Goal: Transaction & Acquisition: Book appointment/travel/reservation

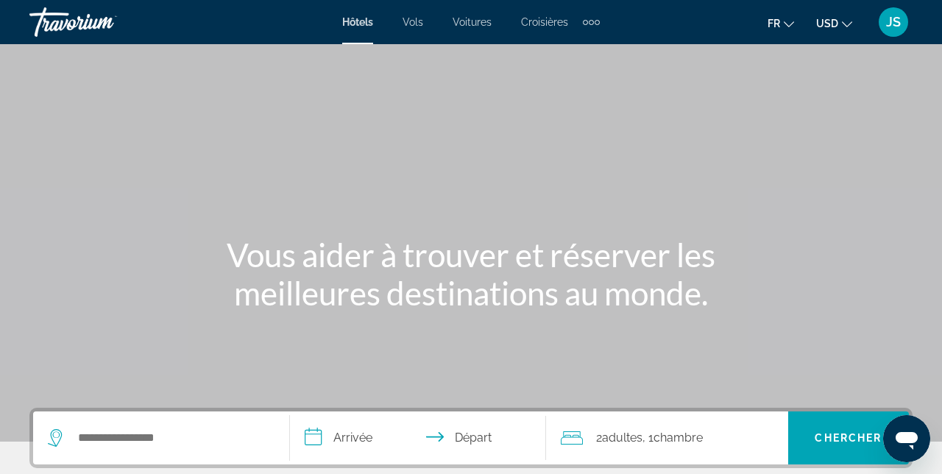
click at [597, 21] on div "Extra navigation items" at bounding box center [597, 22] width 5 height 5
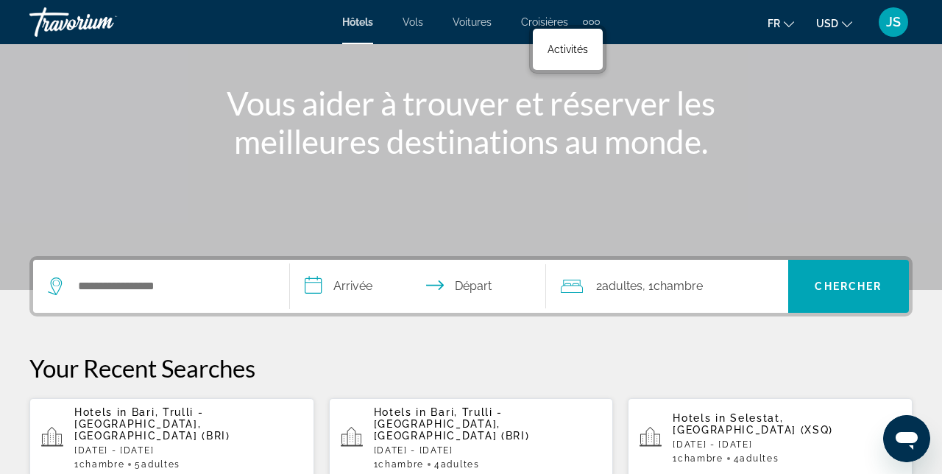
scroll to position [152, 0]
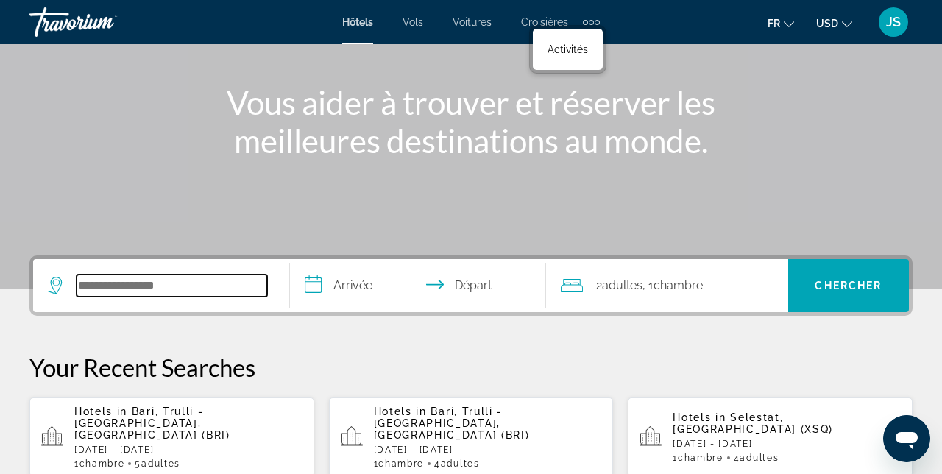
click at [221, 288] on input "Search hotel destination" at bounding box center [172, 285] width 191 height 22
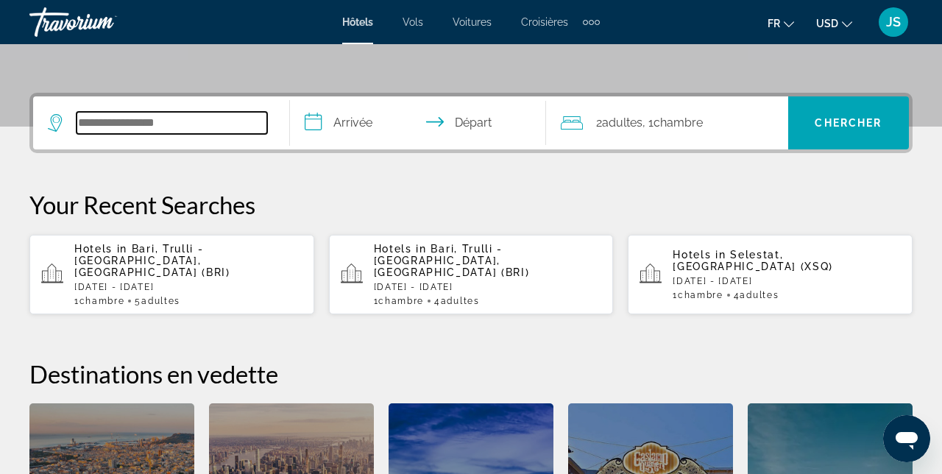
scroll to position [359, 0]
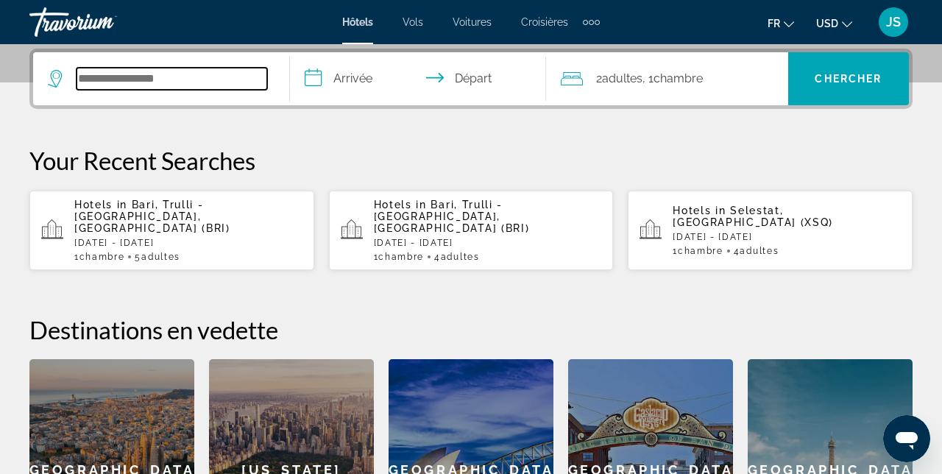
click at [145, 87] on input "Search hotel destination" at bounding box center [172, 79] width 191 height 22
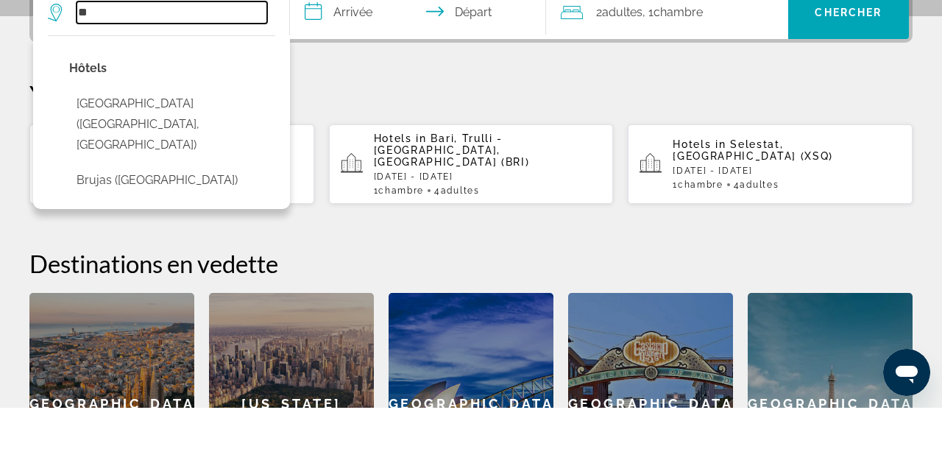
type input "*"
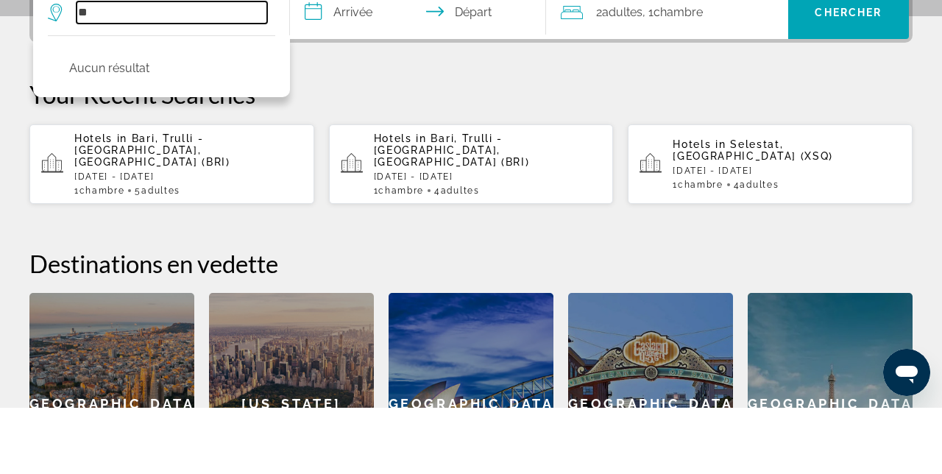
type input "*"
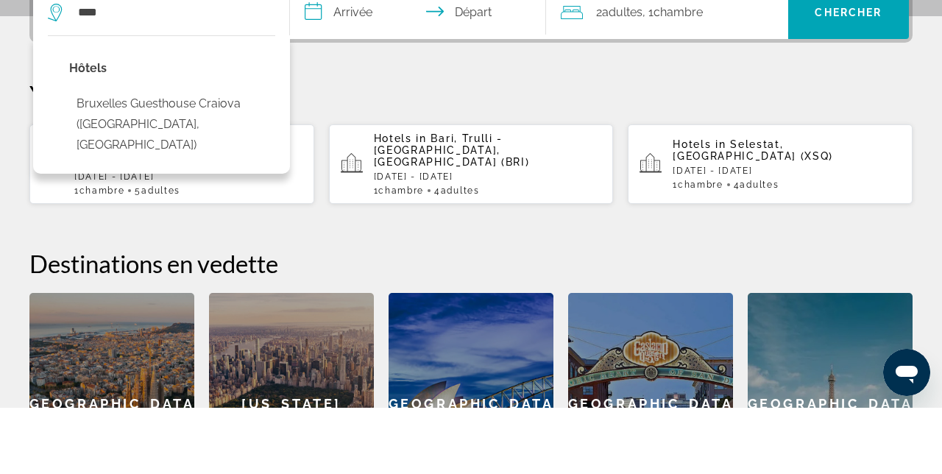
click at [117, 183] on button "Bruxelles Guesthouse Craiova ([GEOGRAPHIC_DATA], [GEOGRAPHIC_DATA])" at bounding box center [172, 190] width 206 height 69
type input "**********"
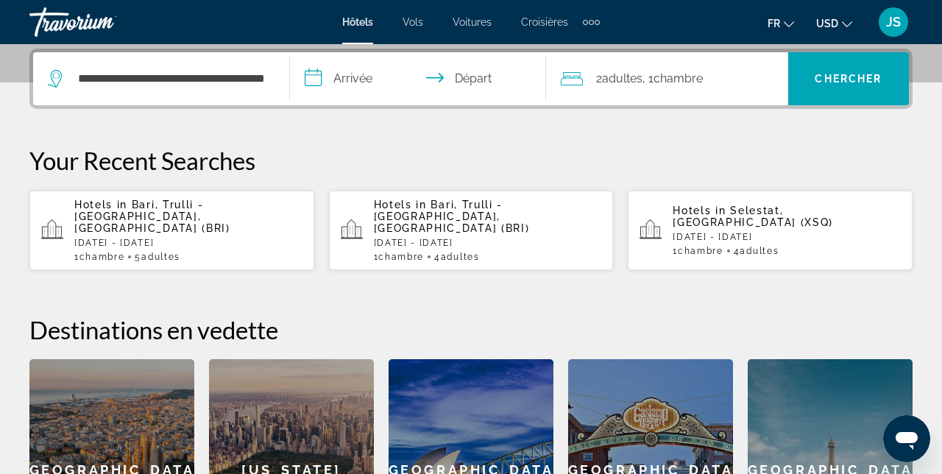
click at [369, 89] on input "**********" at bounding box center [421, 80] width 263 height 57
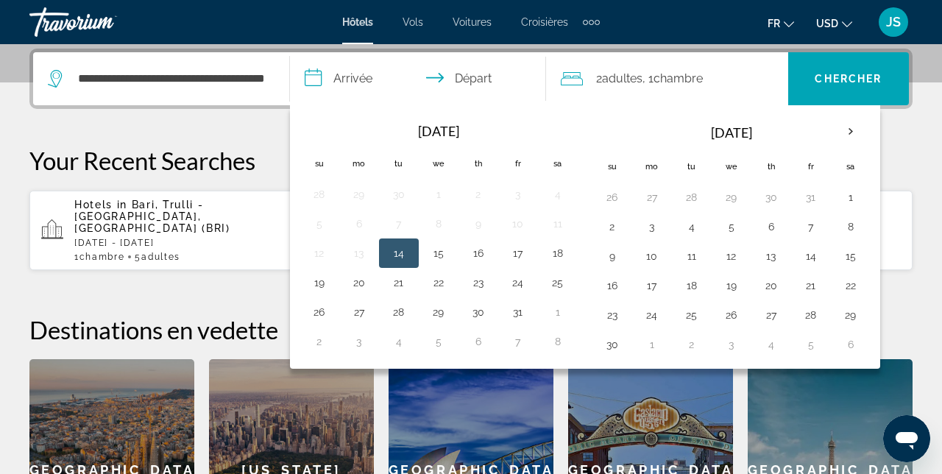
click at [862, 132] on button "Next month" at bounding box center [851, 132] width 40 height 34
click at [812, 197] on button "5" at bounding box center [811, 197] width 24 height 21
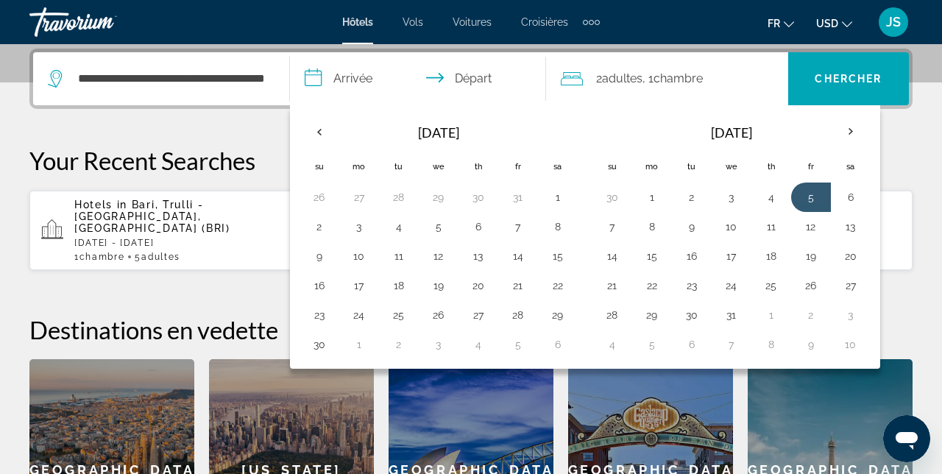
click at [655, 227] on button "8" at bounding box center [652, 226] width 24 height 21
type input "**********"
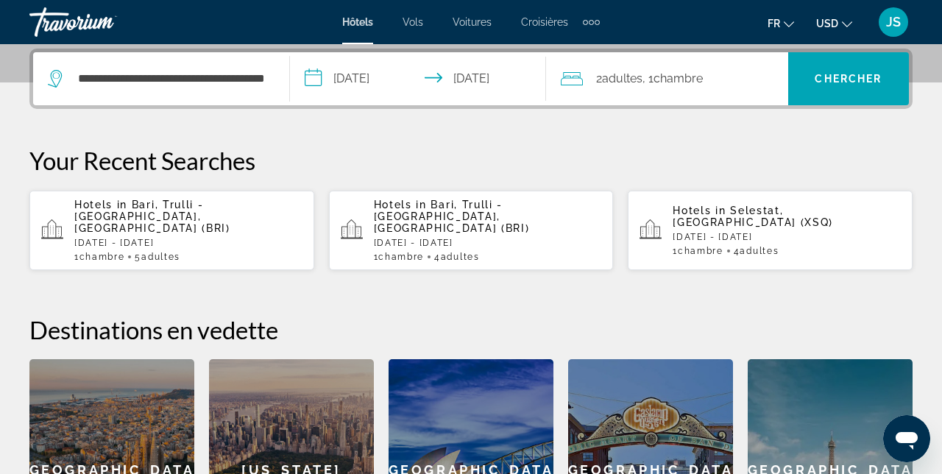
click at [723, 71] on div "2 Adulte Adultes , 1 Chambre pièces" at bounding box center [674, 78] width 227 height 21
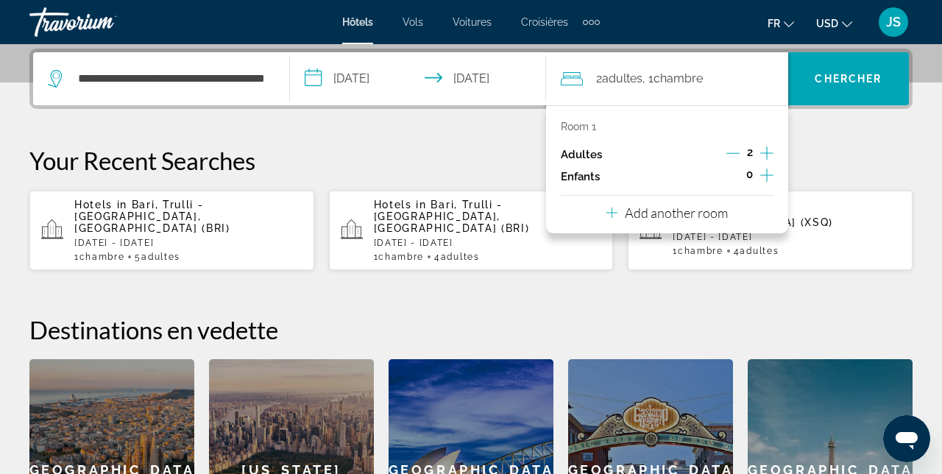
click at [771, 152] on icon "Increment adults" at bounding box center [766, 153] width 13 height 18
click at [772, 148] on icon "Increment adults" at bounding box center [766, 153] width 13 height 18
click at [770, 149] on icon "Increment adults" at bounding box center [766, 153] width 13 height 18
click at [861, 86] on span "Search" at bounding box center [848, 78] width 121 height 35
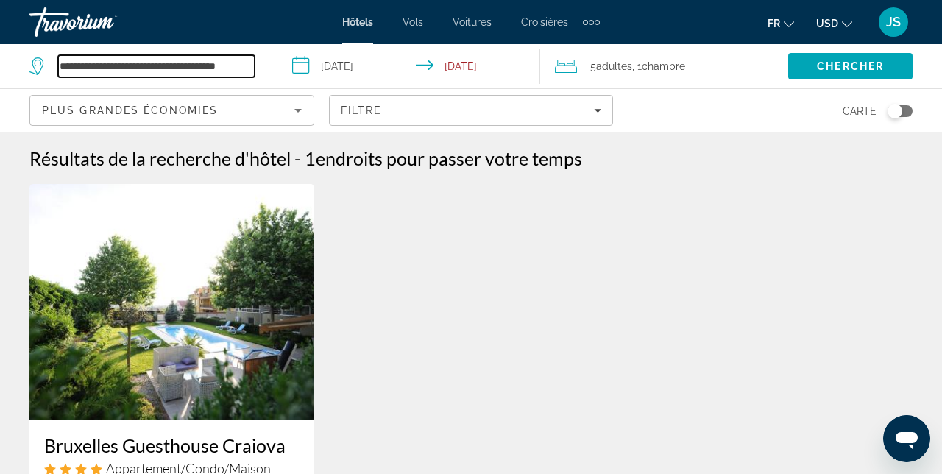
click at [121, 60] on input "**********" at bounding box center [156, 66] width 196 height 22
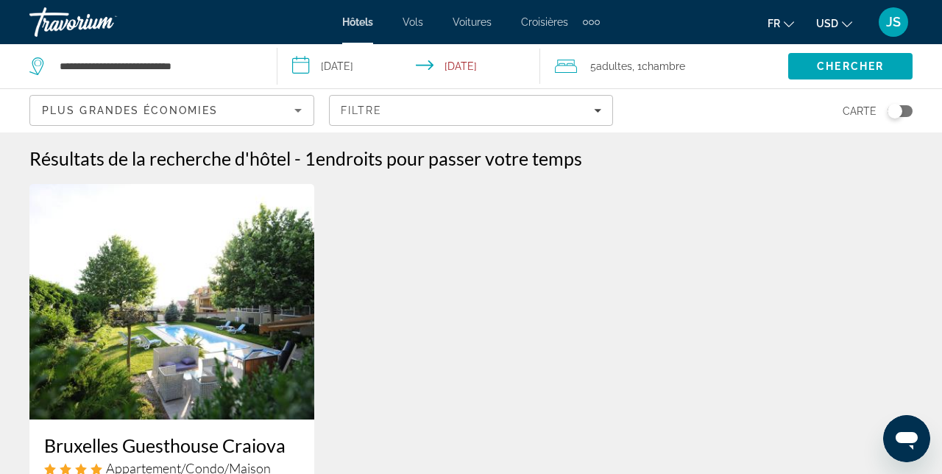
click at [0, 0] on div at bounding box center [0, 0] width 0 height 0
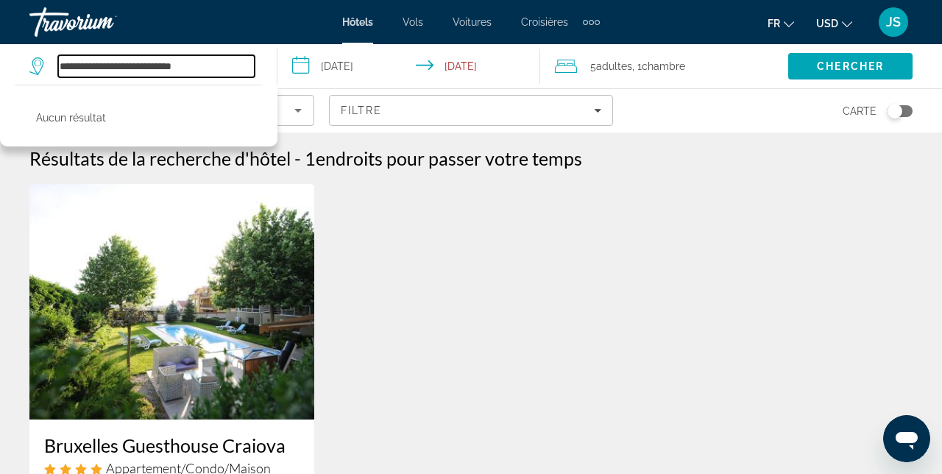
click at [231, 74] on input "**********" at bounding box center [156, 66] width 196 height 22
type input "********"
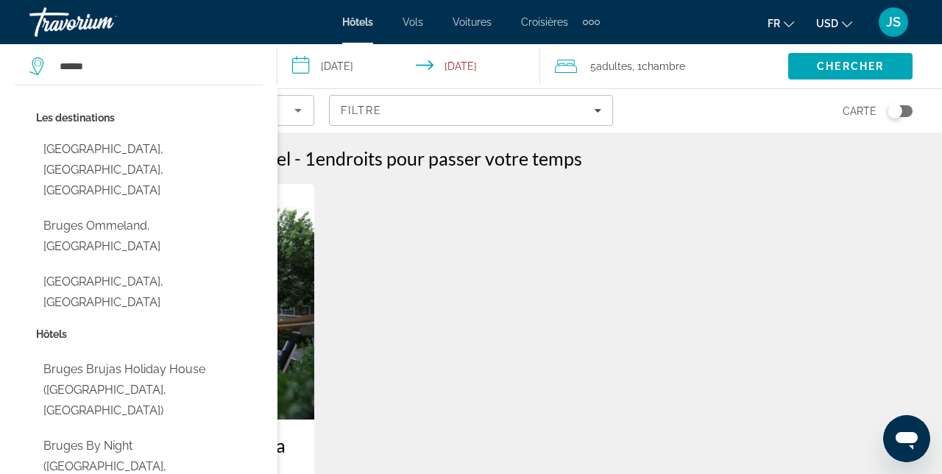
click at [84, 268] on button "[GEOGRAPHIC_DATA], [GEOGRAPHIC_DATA]" at bounding box center [149, 292] width 227 height 49
type input "**********"
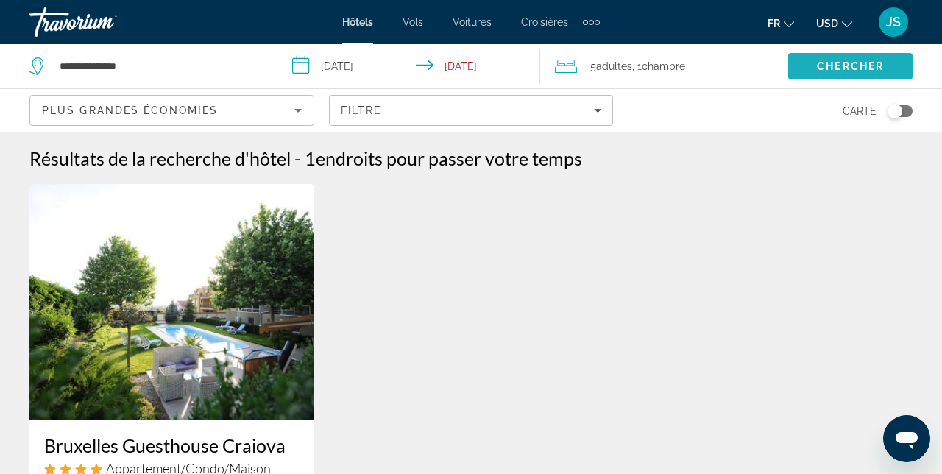
click at [847, 70] on span "Chercher" at bounding box center [850, 66] width 67 height 12
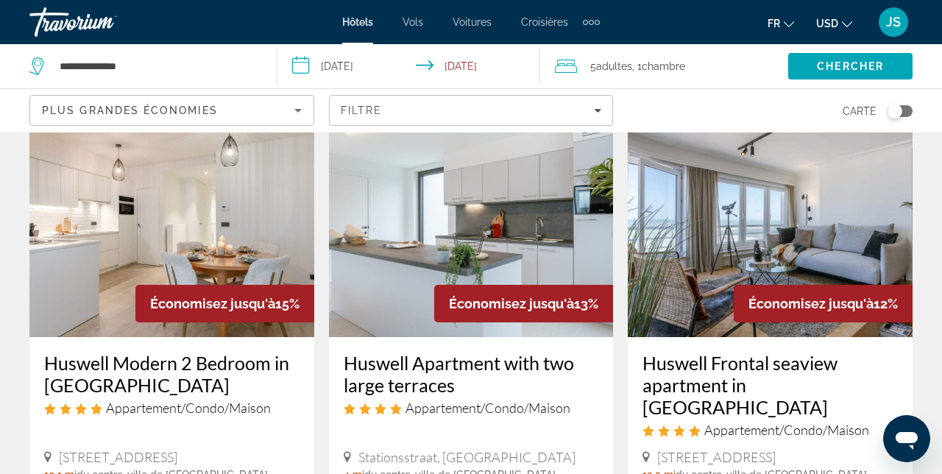
scroll to position [664, 0]
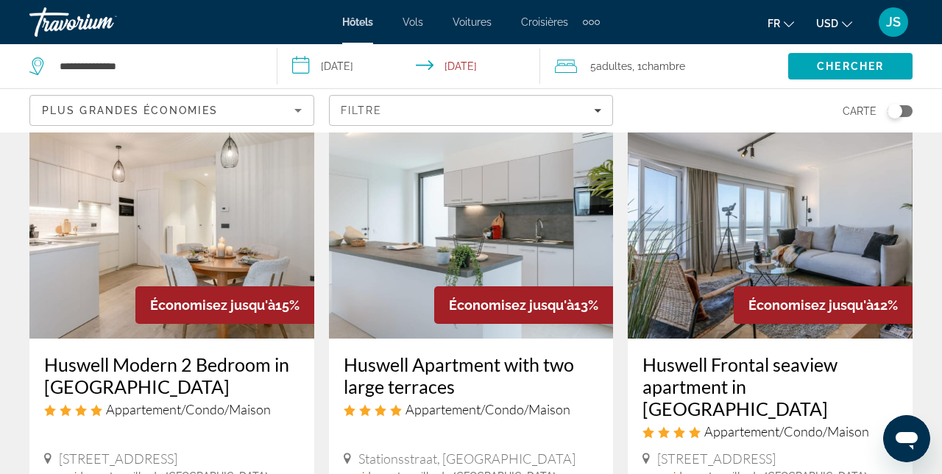
click at [133, 249] on img "Main content" at bounding box center [171, 220] width 285 height 235
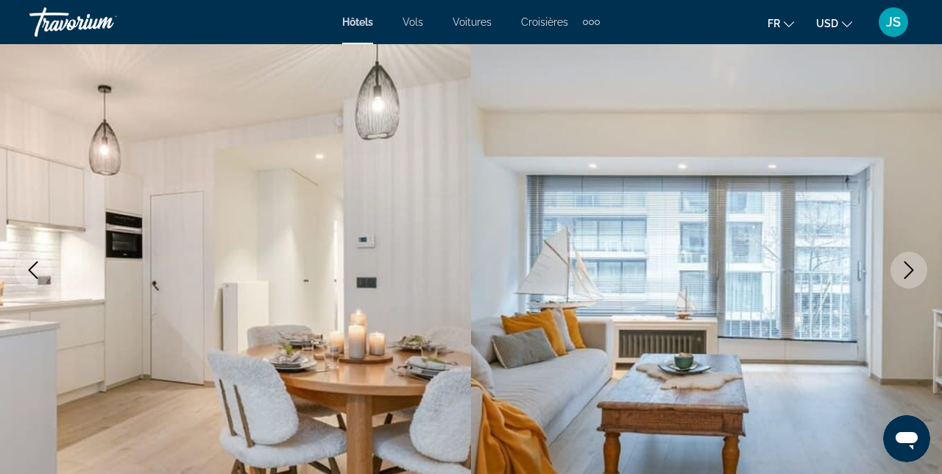
scroll to position [125, 0]
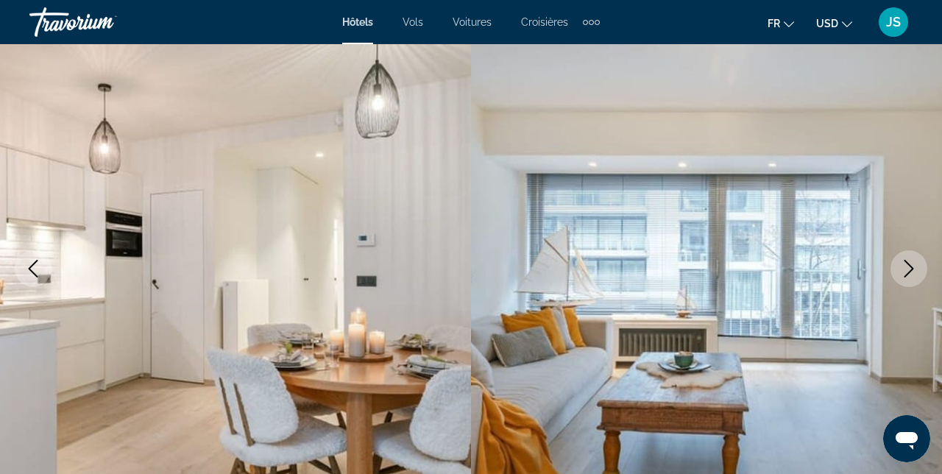
click at [917, 270] on icon "Next image" at bounding box center [909, 269] width 18 height 18
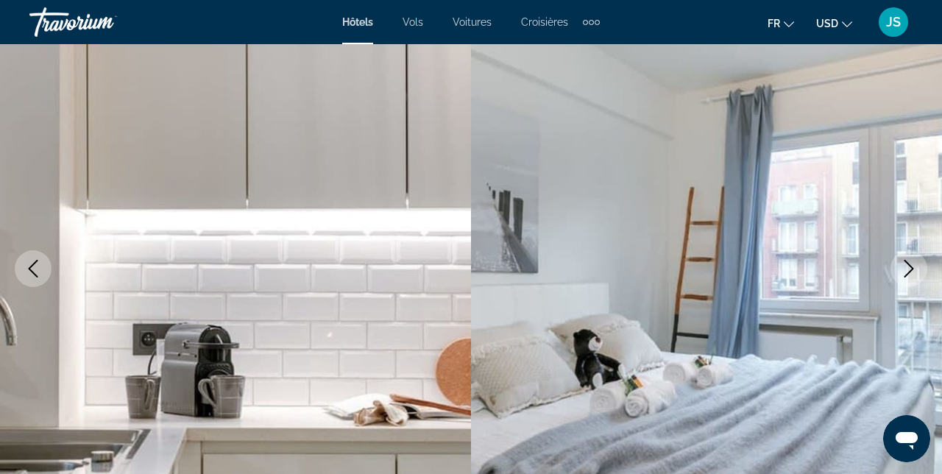
click at [907, 280] on button "Next image" at bounding box center [908, 268] width 37 height 37
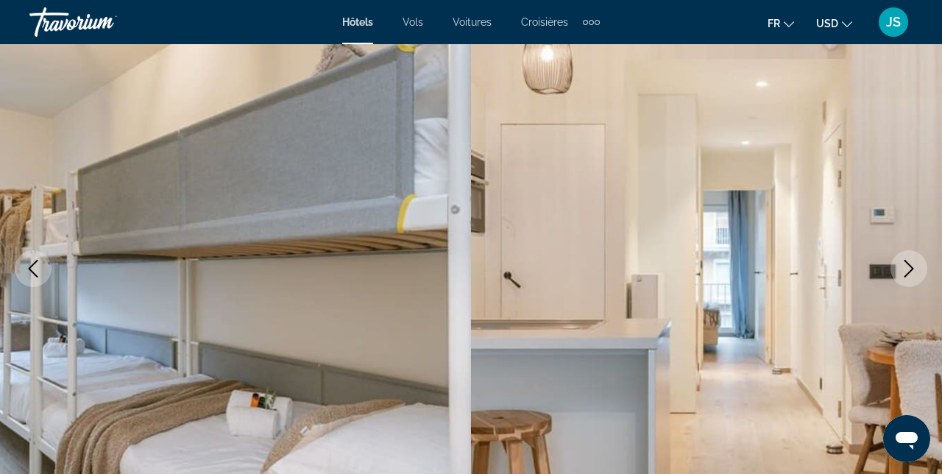
click at [922, 275] on button "Next image" at bounding box center [908, 268] width 37 height 37
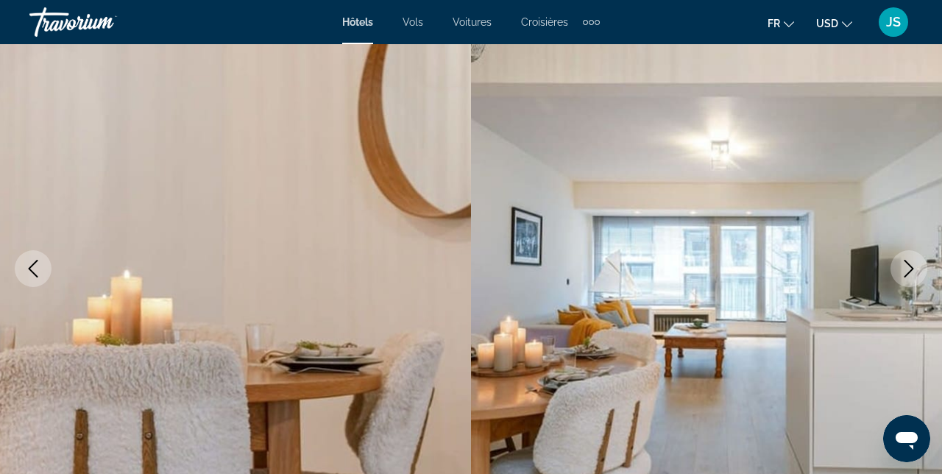
click at [917, 277] on button "Next image" at bounding box center [908, 268] width 37 height 37
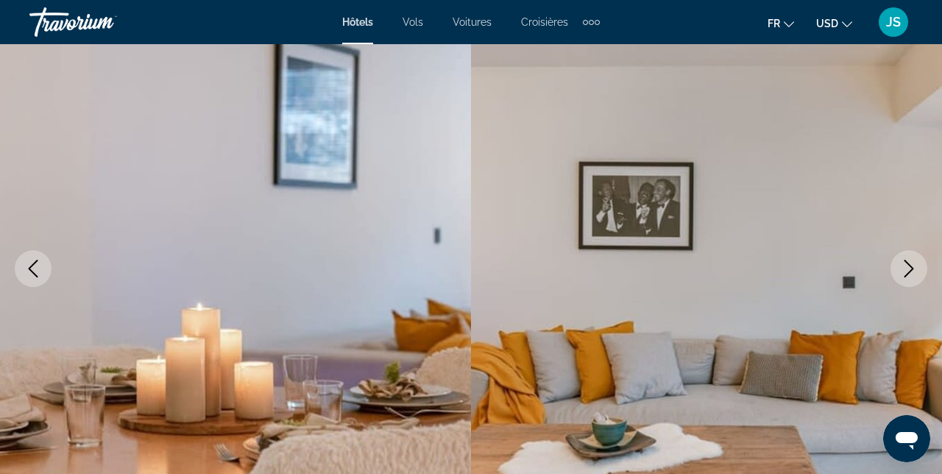
click at [920, 275] on button "Next image" at bounding box center [908, 268] width 37 height 37
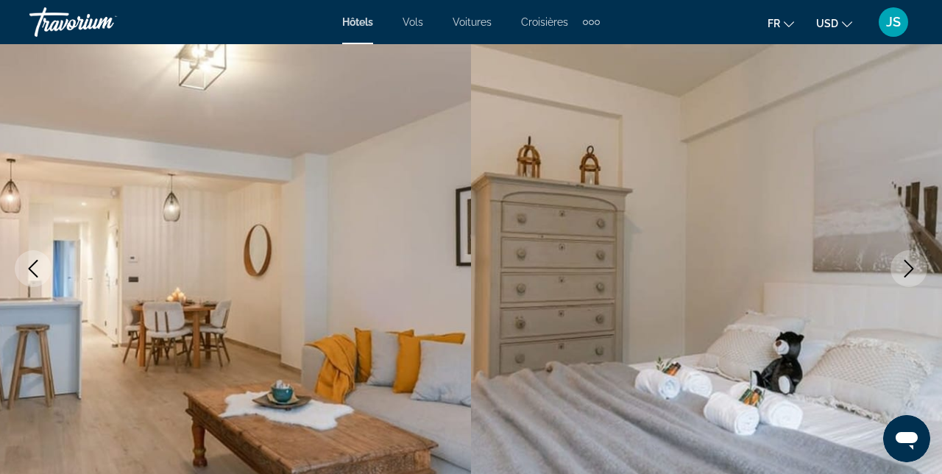
click at [912, 281] on button "Next image" at bounding box center [908, 268] width 37 height 37
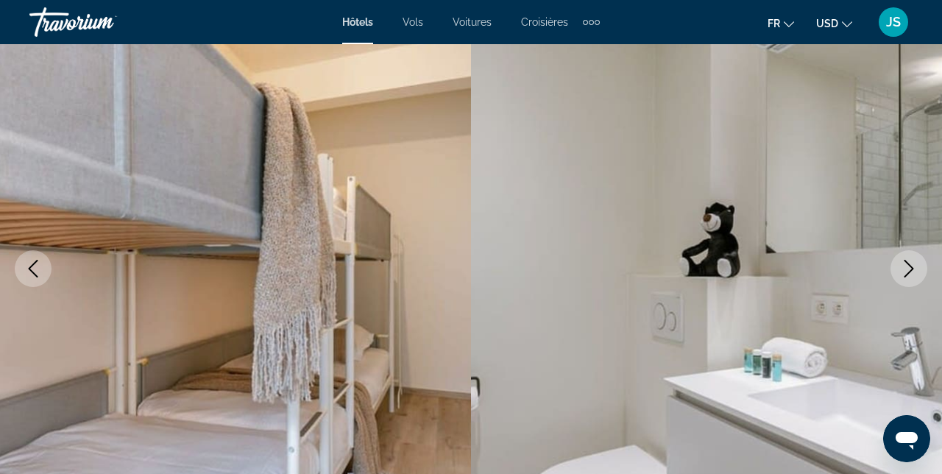
click at [911, 274] on icon "Next image" at bounding box center [909, 269] width 18 height 18
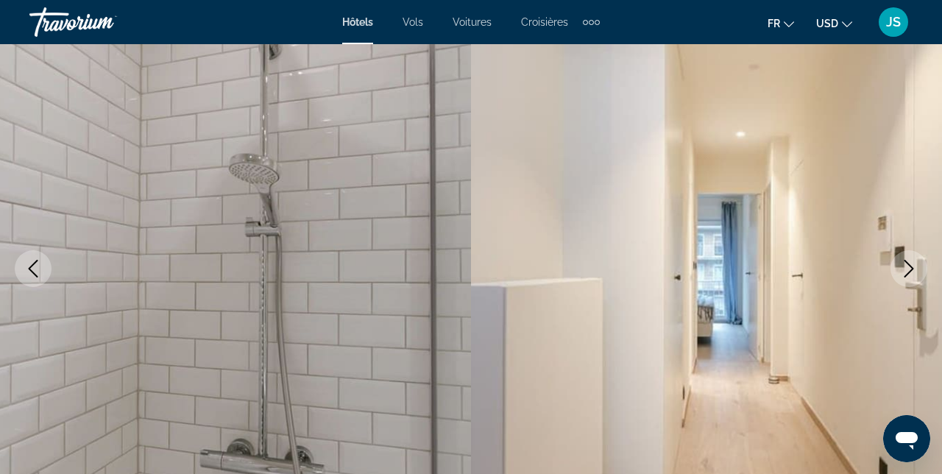
click at [914, 280] on button "Next image" at bounding box center [908, 268] width 37 height 37
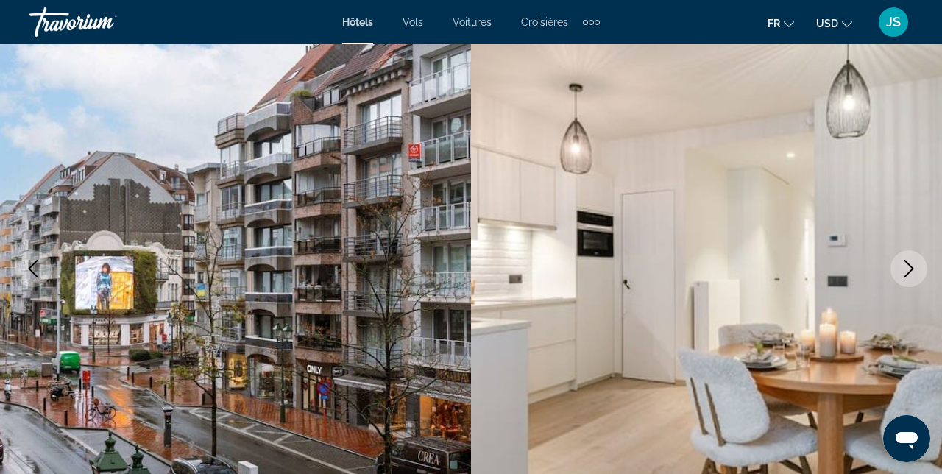
click at [917, 279] on button "Next image" at bounding box center [908, 268] width 37 height 37
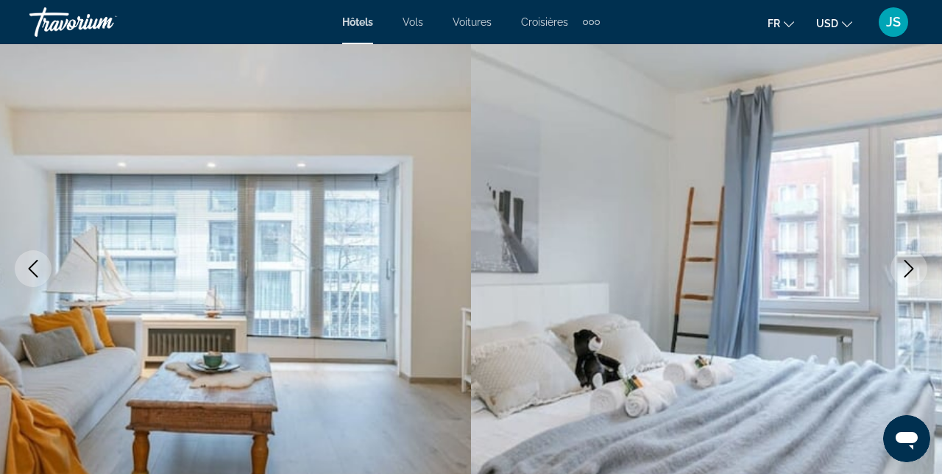
click at [921, 280] on button "Next image" at bounding box center [908, 268] width 37 height 37
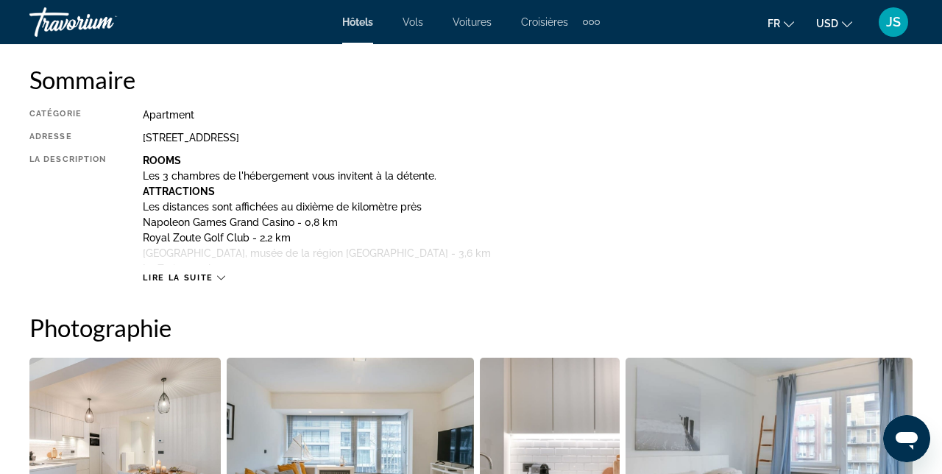
scroll to position [753, 0]
click at [168, 278] on span "Lire la suite" at bounding box center [178, 277] width 70 height 10
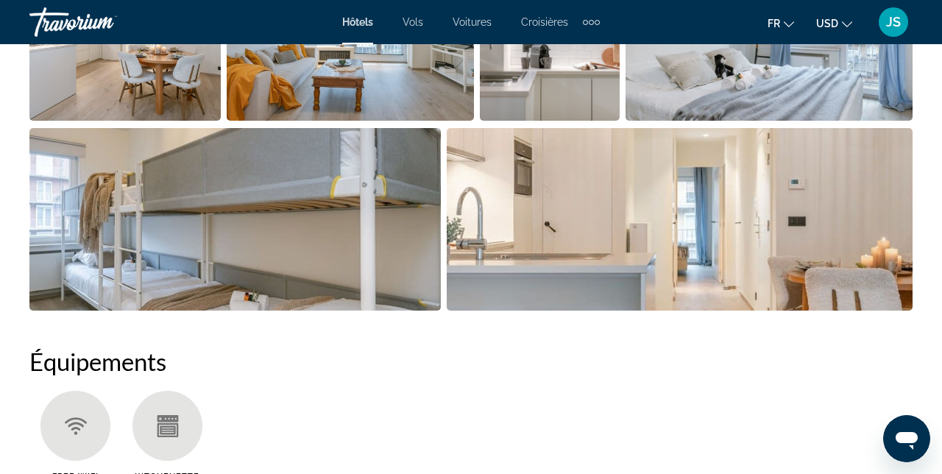
scroll to position [1426, 0]
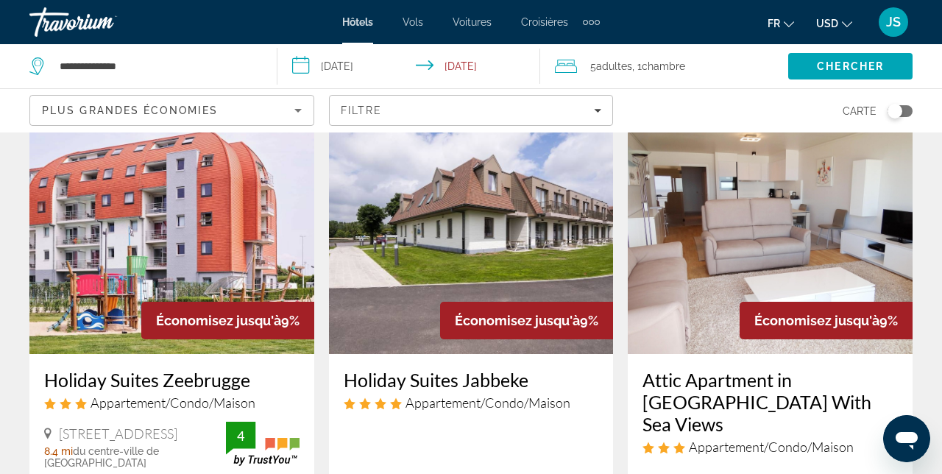
scroll to position [1834, 0]
click at [97, 231] on img "Main content" at bounding box center [171, 235] width 285 height 235
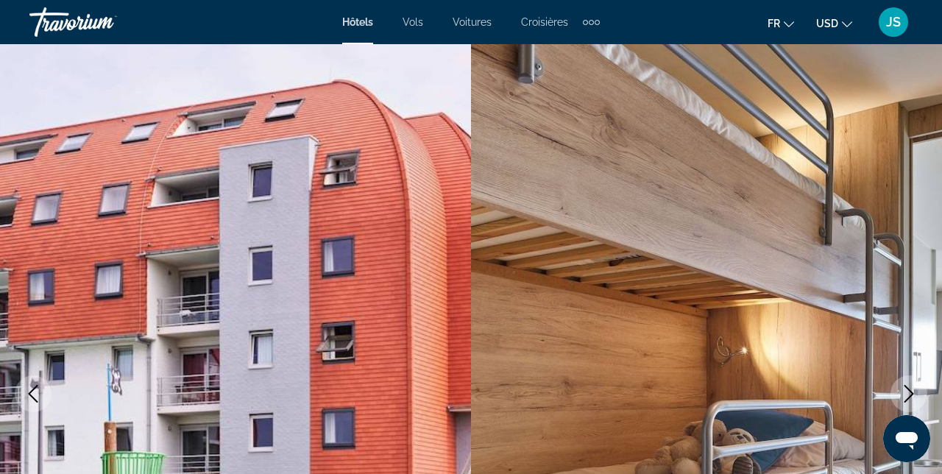
click at [919, 402] on button "Next image" at bounding box center [908, 393] width 37 height 37
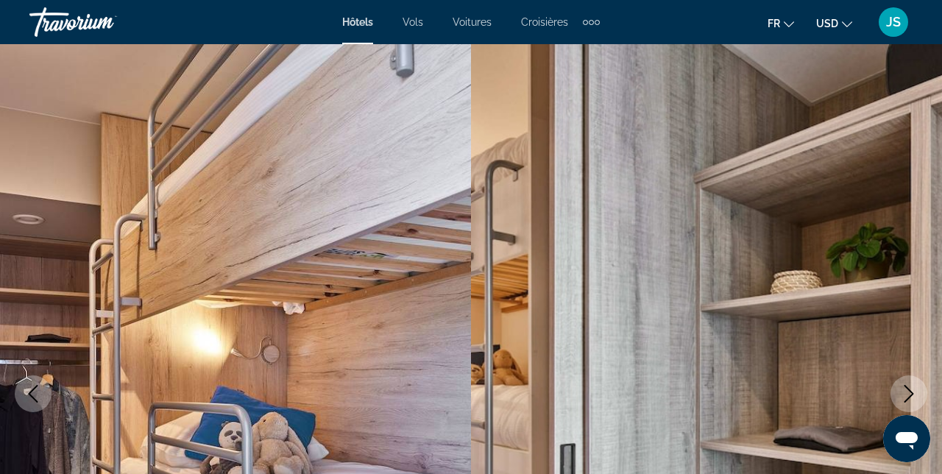
click at [922, 403] on button "Next image" at bounding box center [908, 393] width 37 height 37
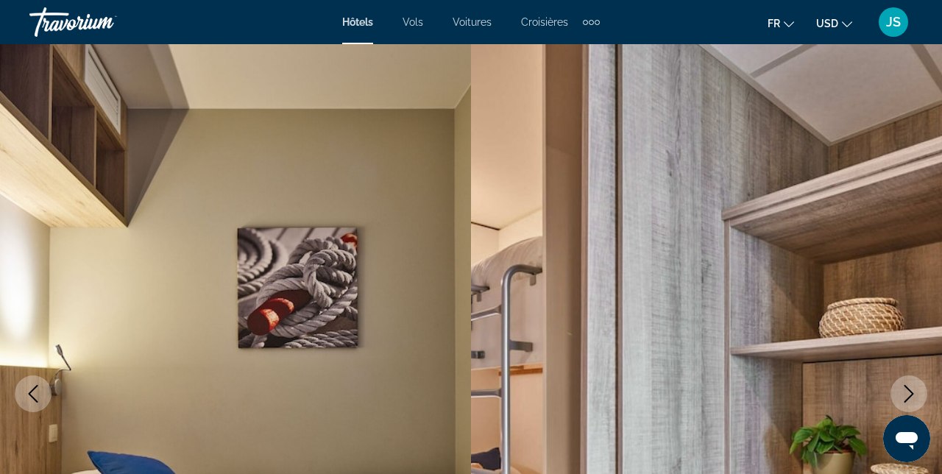
click at [919, 398] on button "Next image" at bounding box center [908, 393] width 37 height 37
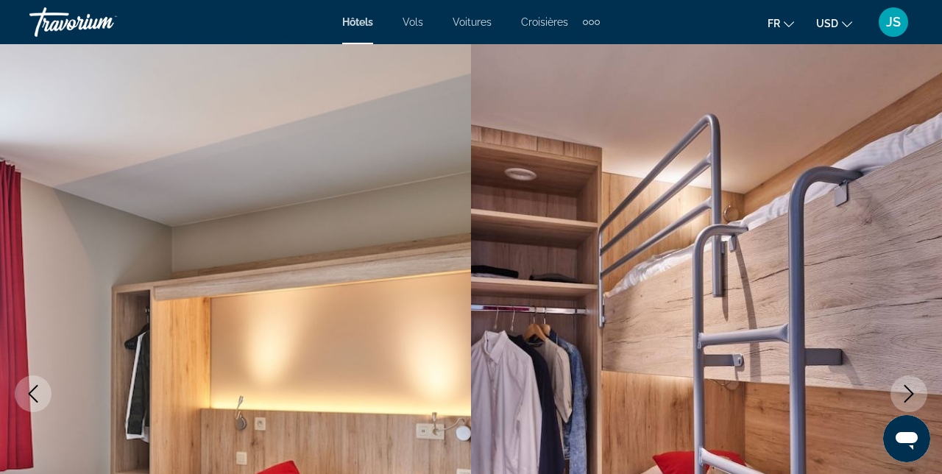
click at [921, 397] on button "Next image" at bounding box center [908, 393] width 37 height 37
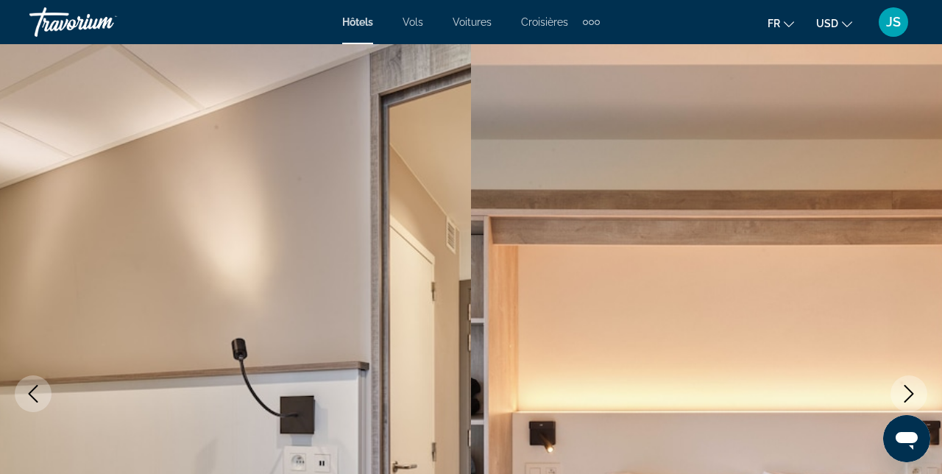
click at [921, 393] on button "Next image" at bounding box center [908, 393] width 37 height 37
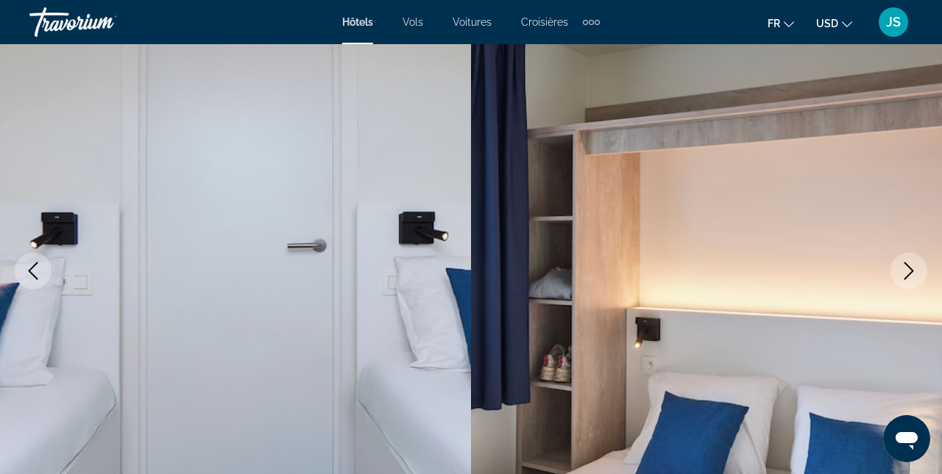
scroll to position [124, 0]
click at [917, 277] on icon "Next image" at bounding box center [909, 270] width 18 height 18
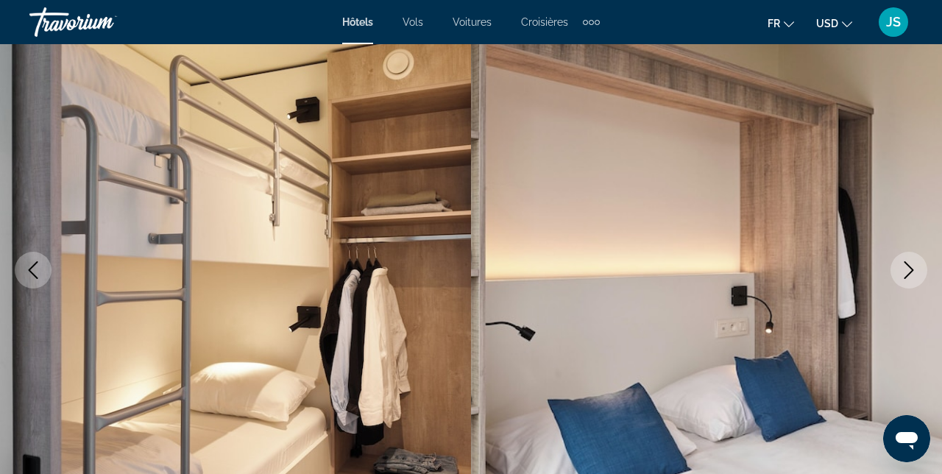
click at [919, 280] on button "Next image" at bounding box center [908, 270] width 37 height 37
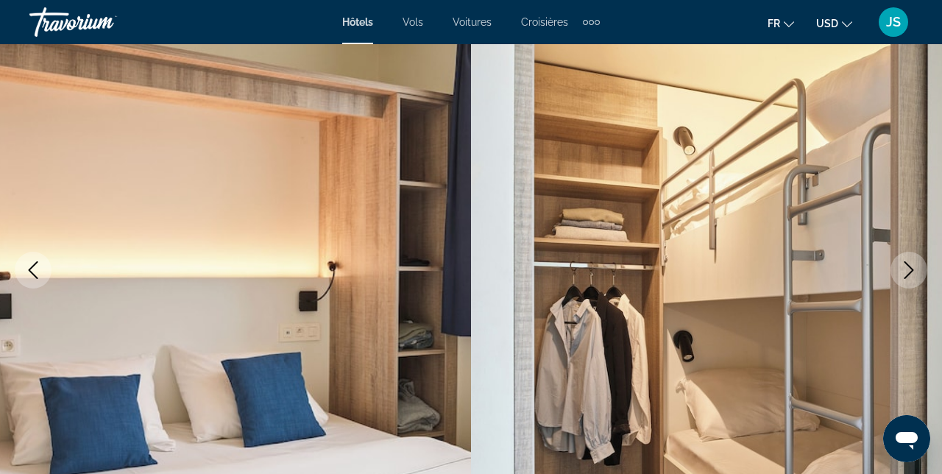
click at [917, 282] on button "Next image" at bounding box center [908, 270] width 37 height 37
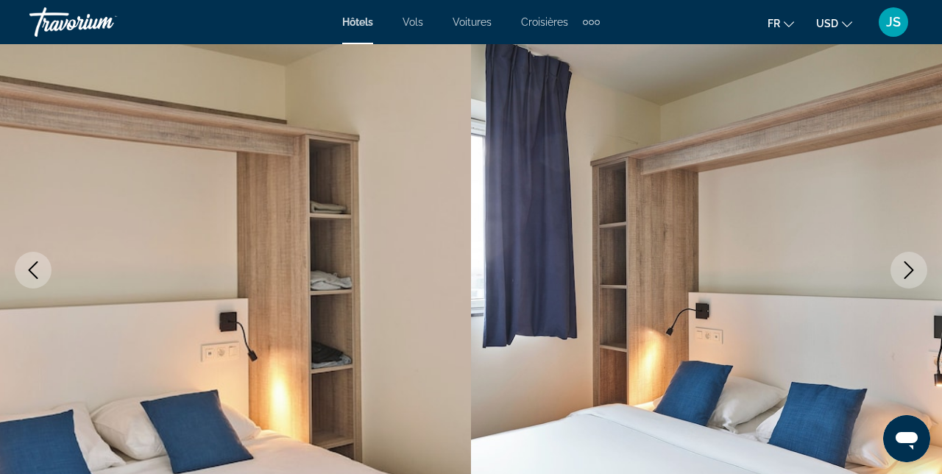
click at [915, 282] on button "Next image" at bounding box center [908, 270] width 37 height 37
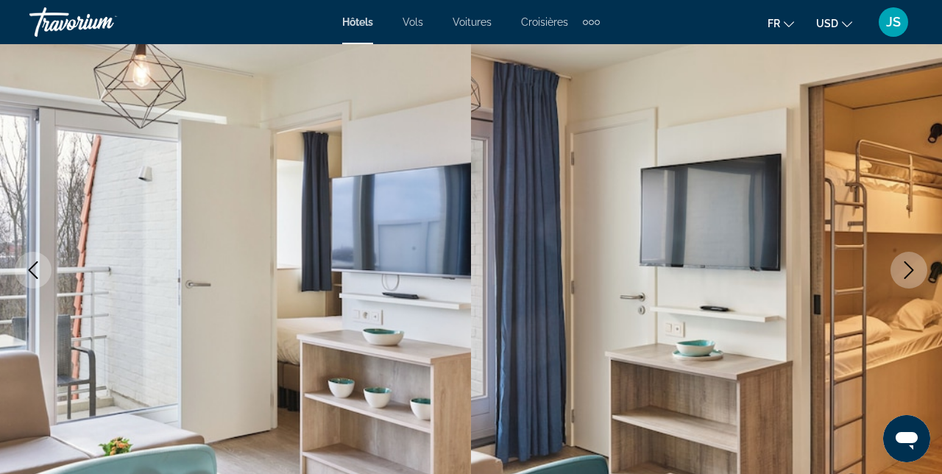
click at [918, 276] on button "Next image" at bounding box center [908, 270] width 37 height 37
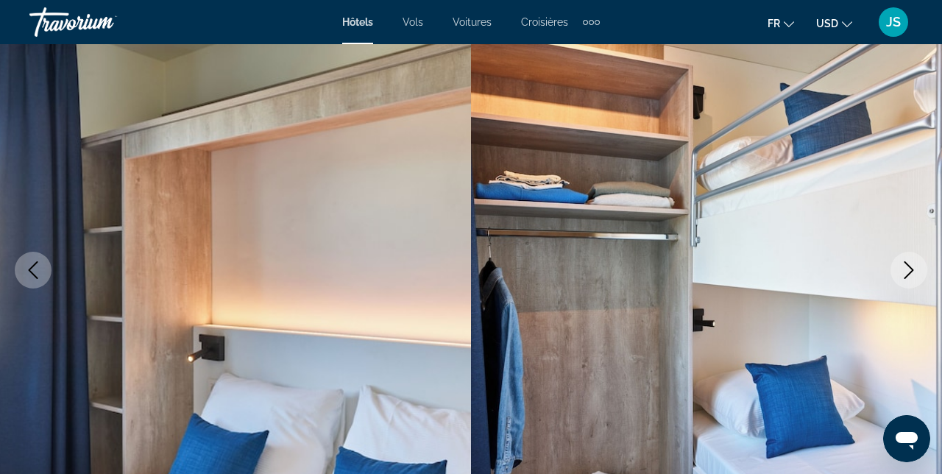
click at [918, 281] on button "Next image" at bounding box center [908, 270] width 37 height 37
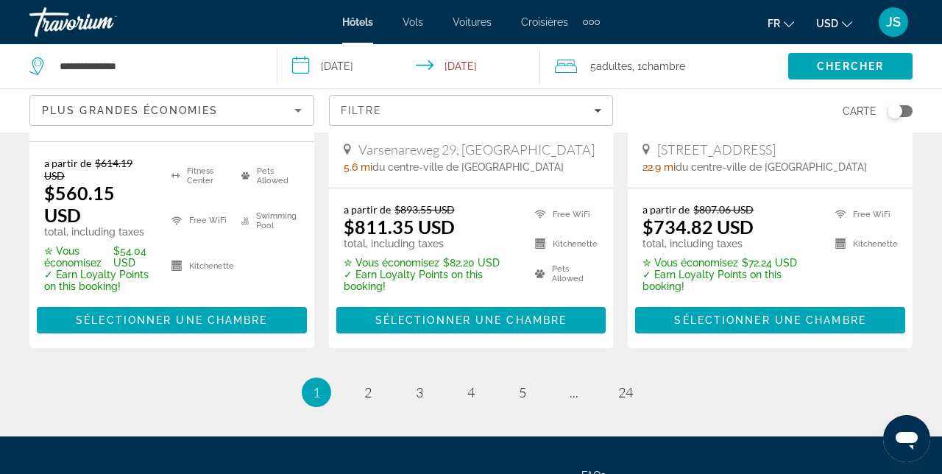
scroll to position [2184, 0]
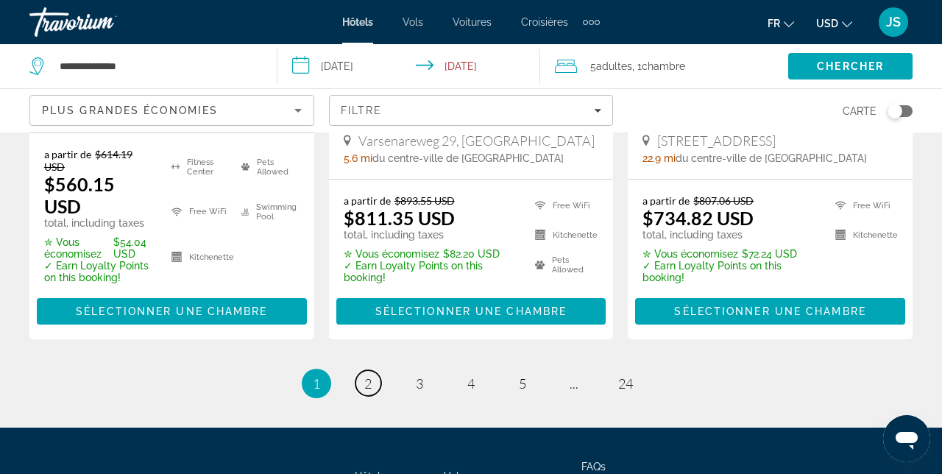
click at [377, 370] on link "page 2" at bounding box center [368, 383] width 26 height 26
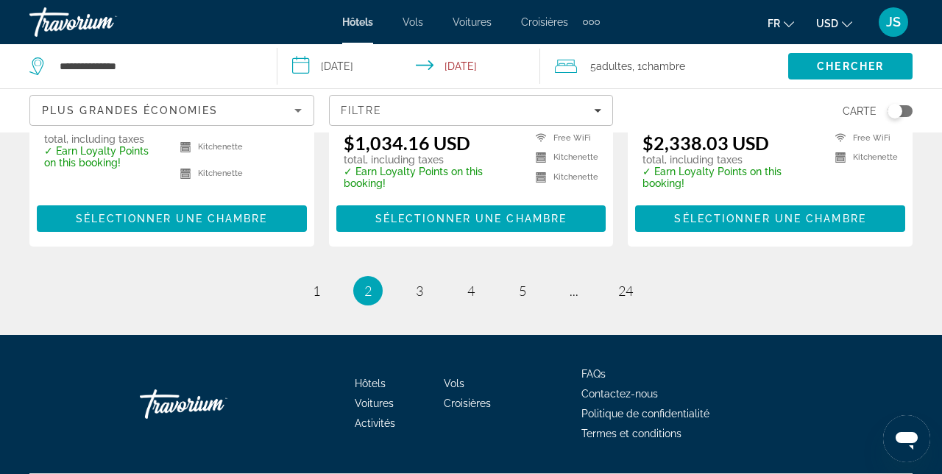
scroll to position [2135, 0]
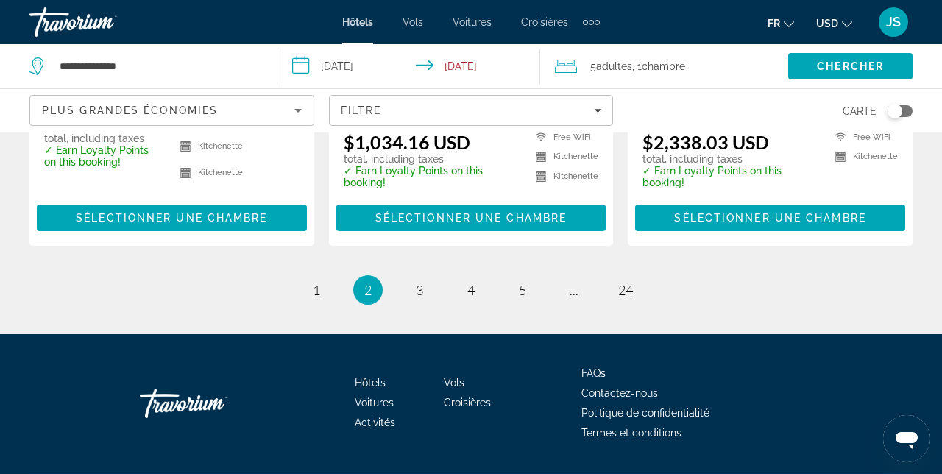
click at [431, 305] on ul "2 / 24 page 1 You're on page 2 page 3 page 4 page 5 page ... page 24" at bounding box center [470, 289] width 883 height 29
click at [417, 298] on span "3" at bounding box center [419, 290] width 7 height 16
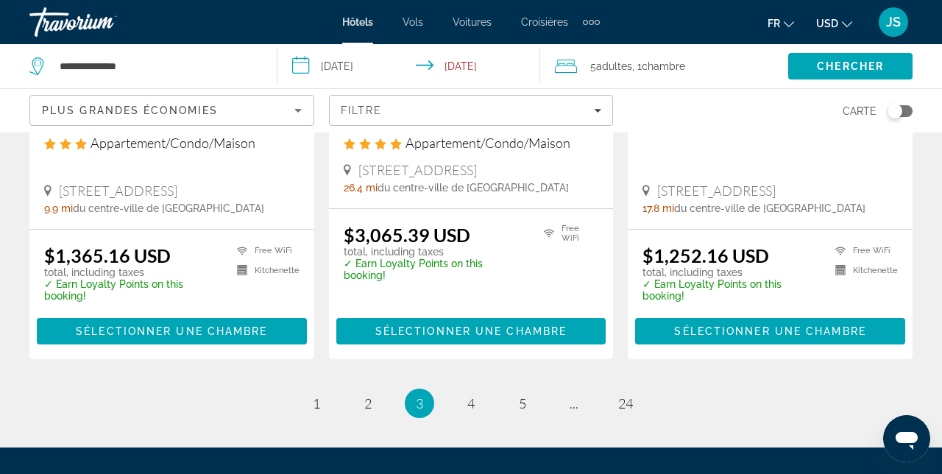
scroll to position [2048, 0]
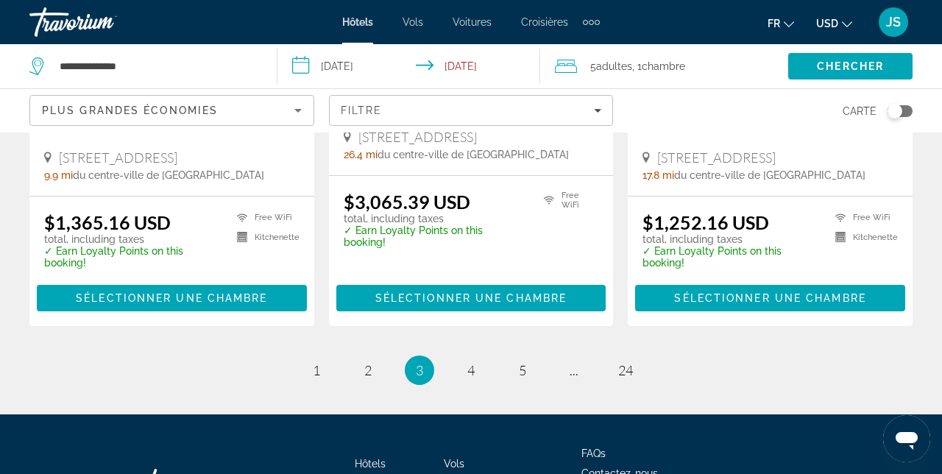
click at [479, 355] on li "page 4" at bounding box center [470, 369] width 29 height 29
click at [472, 362] on span "4" at bounding box center [470, 370] width 7 height 16
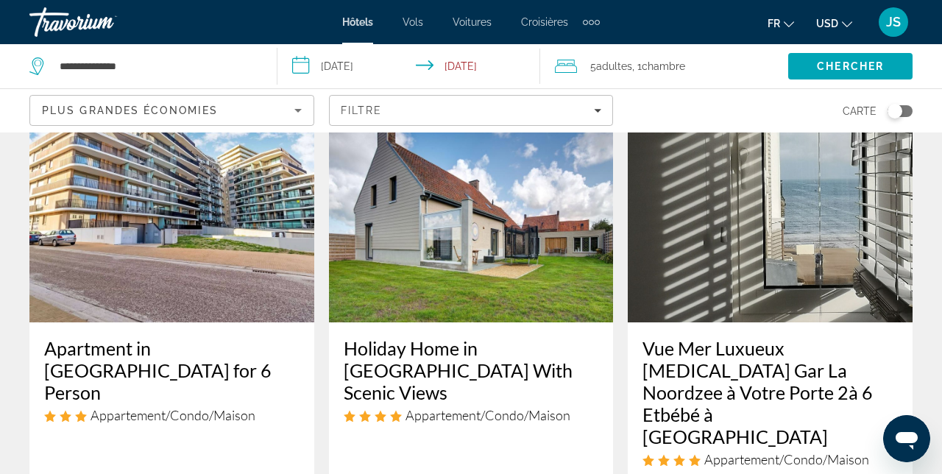
scroll to position [674, 0]
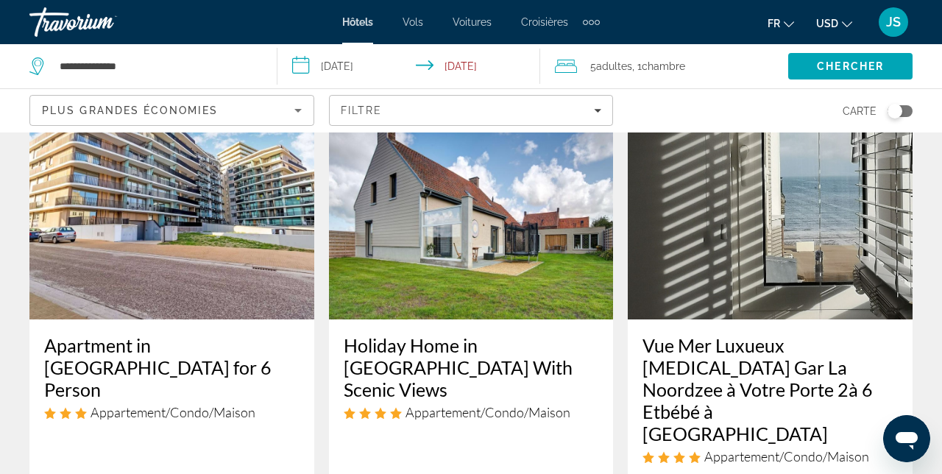
click at [536, 260] on img "Main content" at bounding box center [471, 201] width 285 height 235
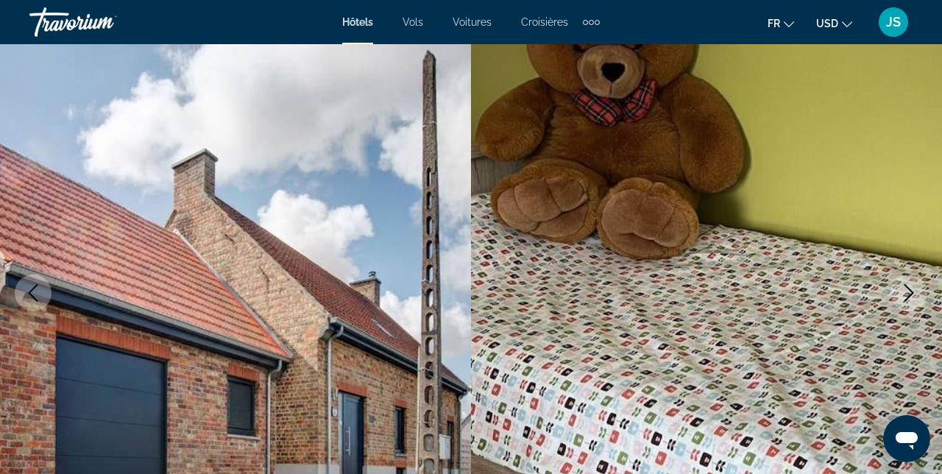
scroll to position [97, 0]
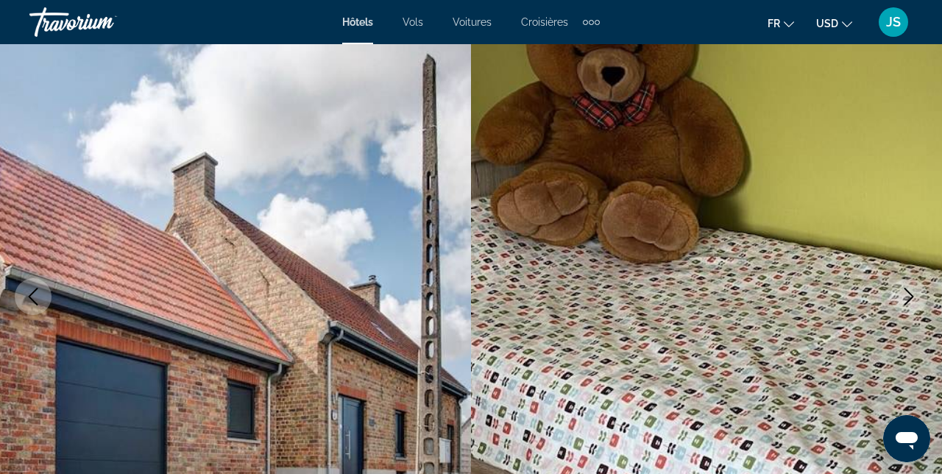
click at [916, 291] on icon "Next image" at bounding box center [909, 297] width 18 height 18
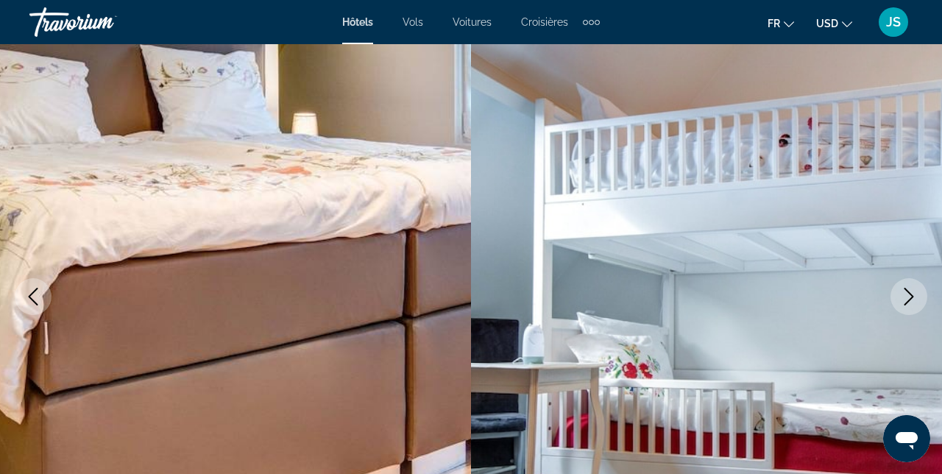
click at [922, 292] on button "Next image" at bounding box center [908, 296] width 37 height 37
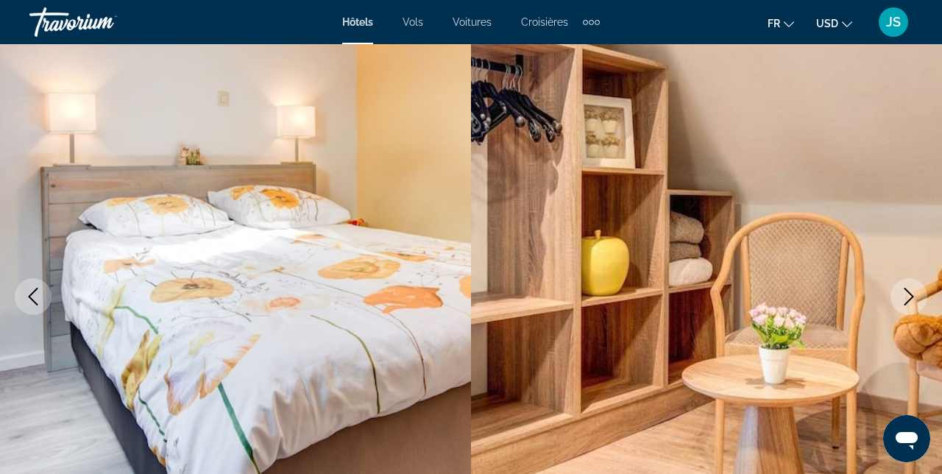
click at [918, 299] on button "Next image" at bounding box center [908, 296] width 37 height 37
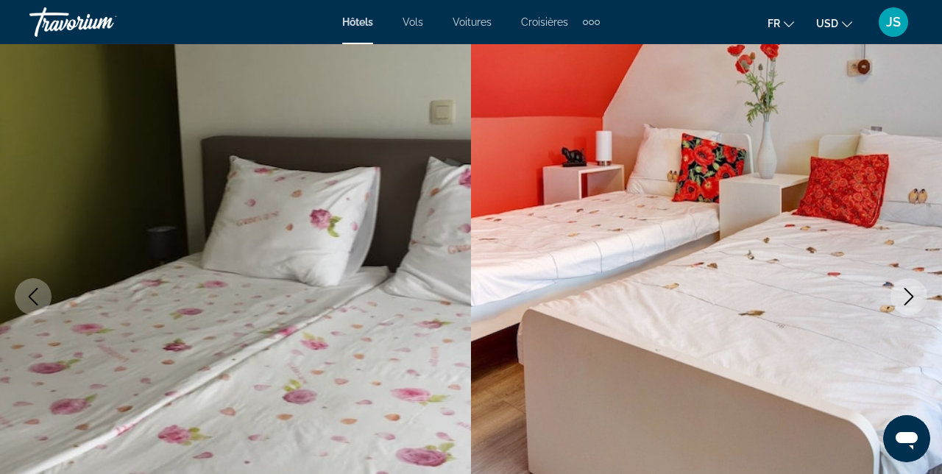
click at [920, 305] on button "Next image" at bounding box center [908, 296] width 37 height 37
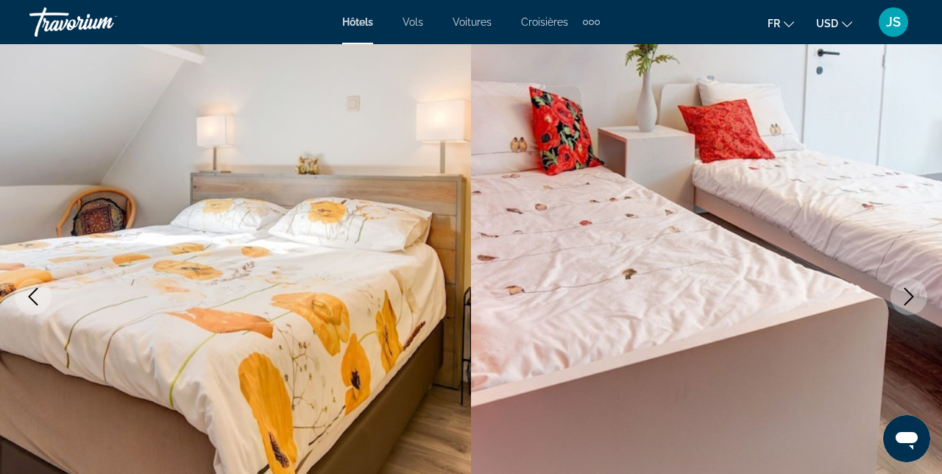
click at [918, 303] on button "Next image" at bounding box center [908, 296] width 37 height 37
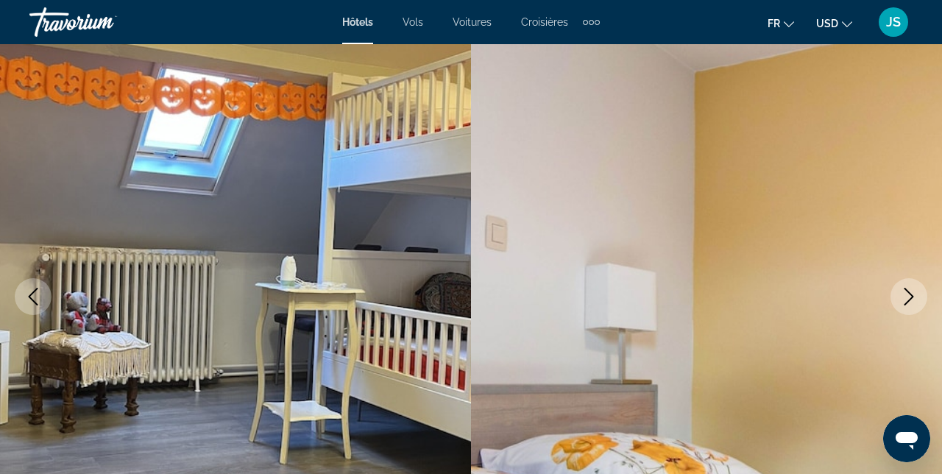
click at [920, 302] on button "Next image" at bounding box center [908, 296] width 37 height 37
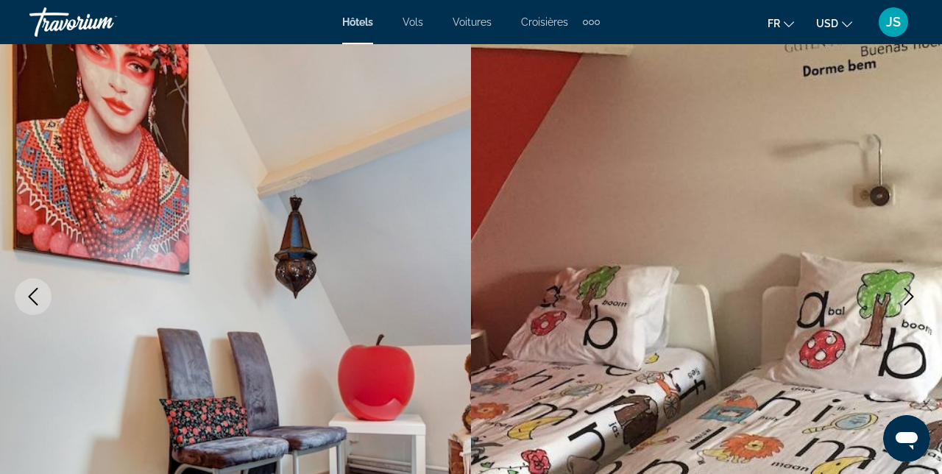
click at [921, 300] on button "Next image" at bounding box center [908, 296] width 37 height 37
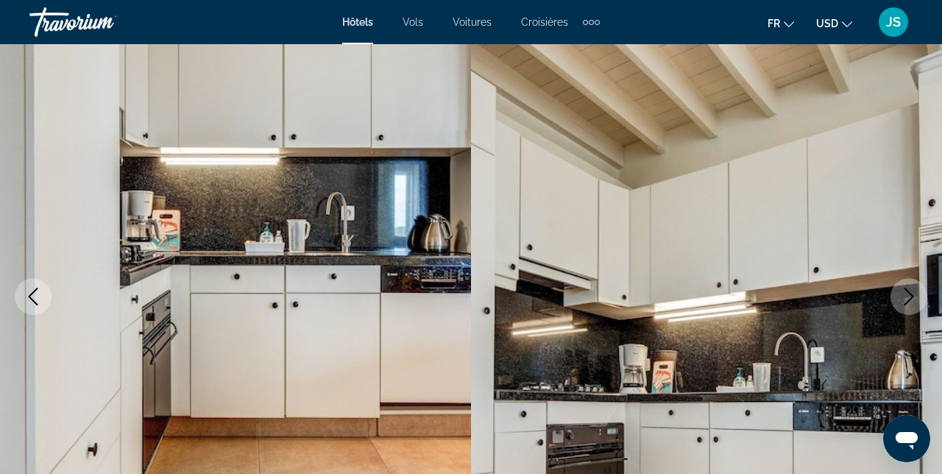
click at [921, 299] on button "Next image" at bounding box center [908, 296] width 37 height 37
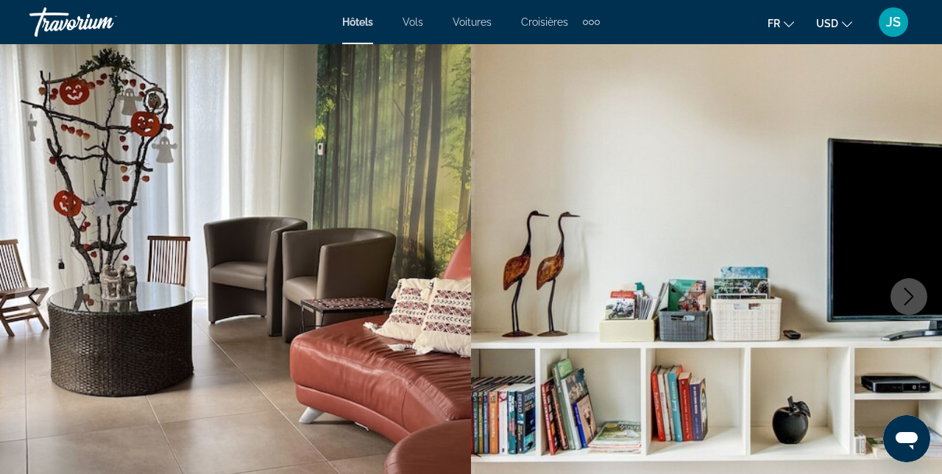
click at [917, 304] on icon "Next image" at bounding box center [909, 297] width 18 height 18
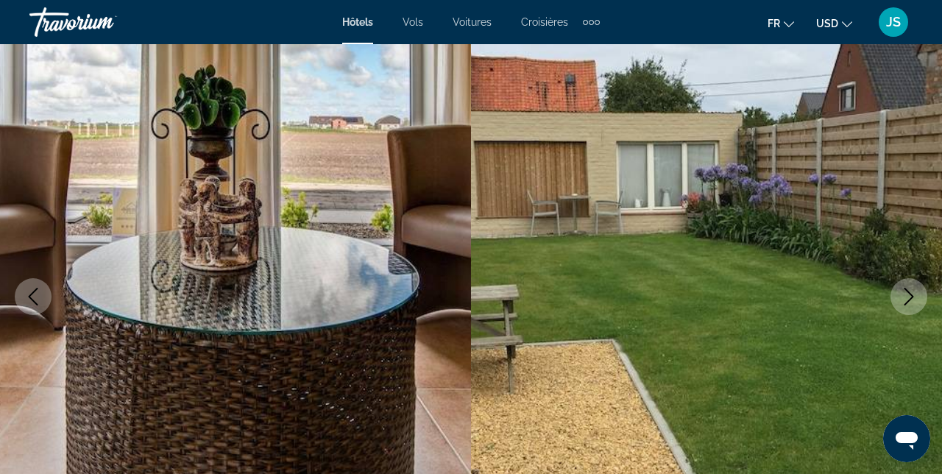
click at [919, 305] on button "Next image" at bounding box center [908, 296] width 37 height 37
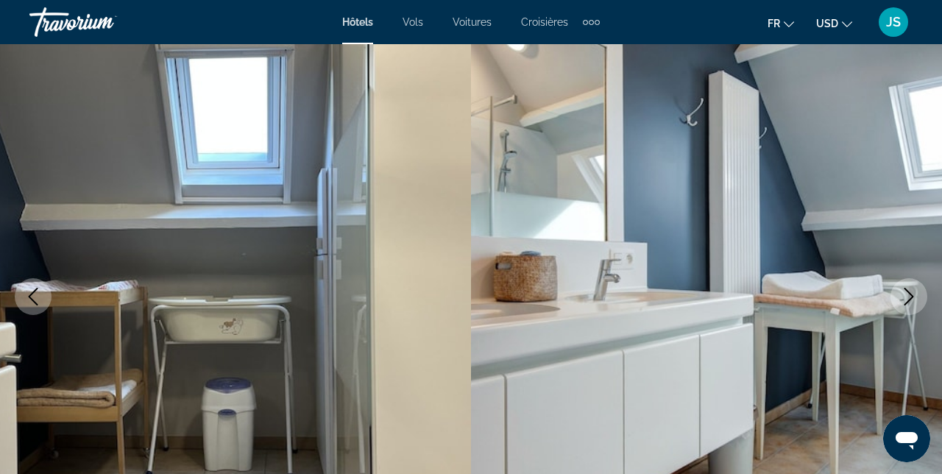
click at [921, 296] on button "Next image" at bounding box center [908, 296] width 37 height 37
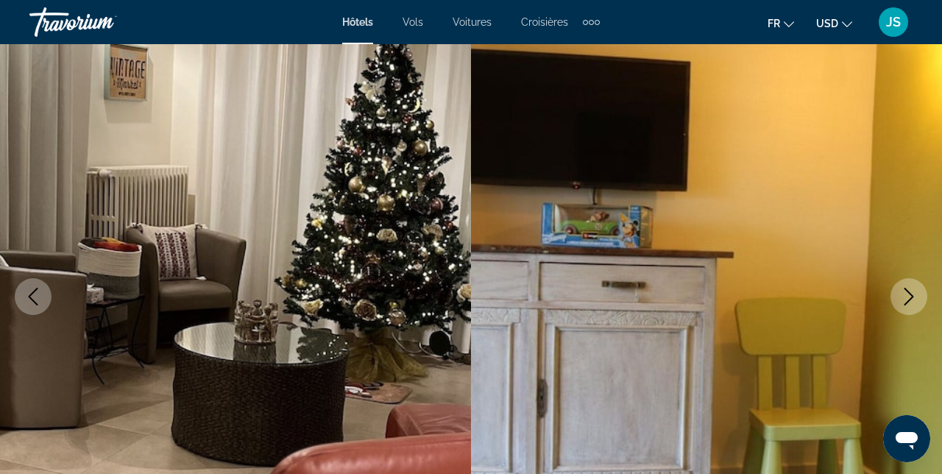
click at [919, 304] on button "Next image" at bounding box center [908, 296] width 37 height 37
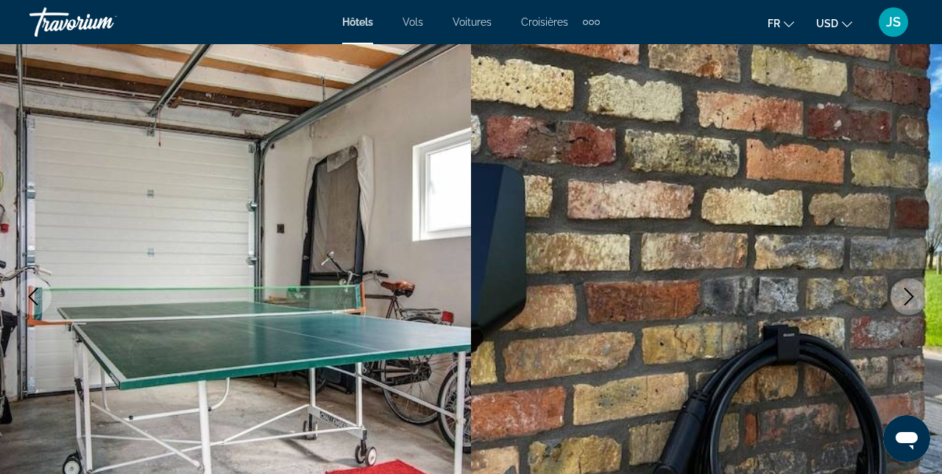
click at [921, 305] on button "Next image" at bounding box center [908, 296] width 37 height 37
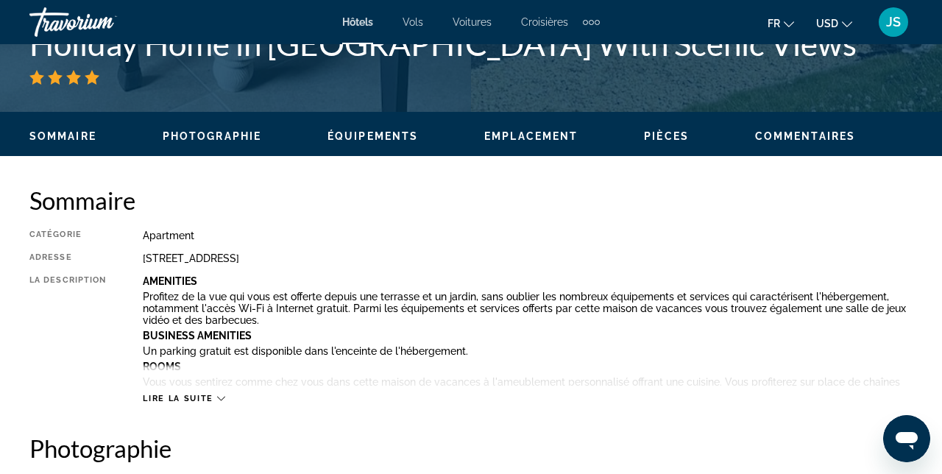
scroll to position [631, 0]
click at [217, 400] on icon "Main content" at bounding box center [221, 398] width 8 height 8
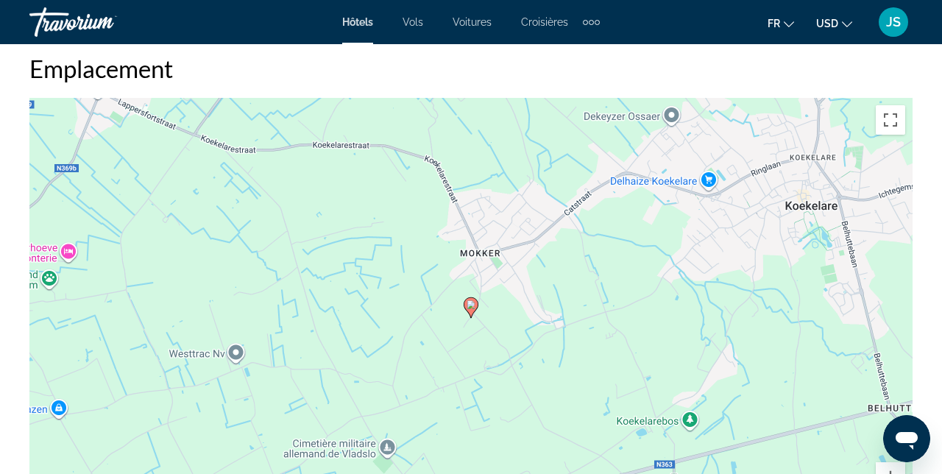
scroll to position [2022, 0]
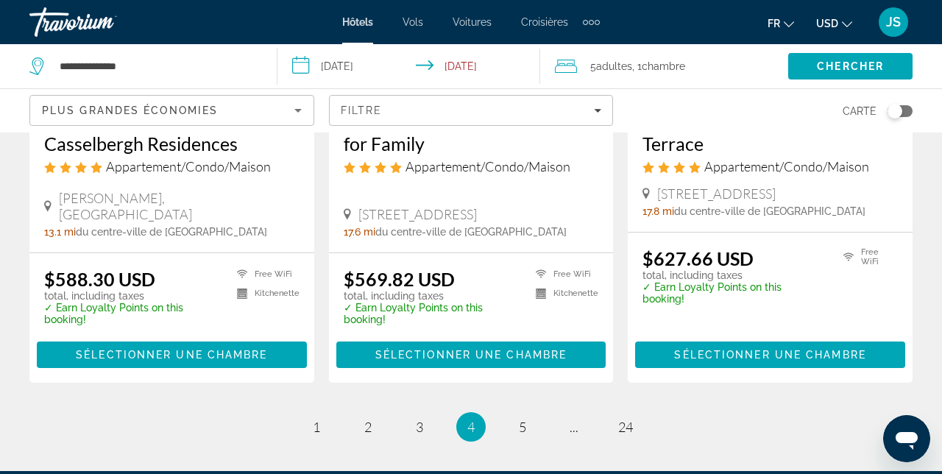
scroll to position [2095, 0]
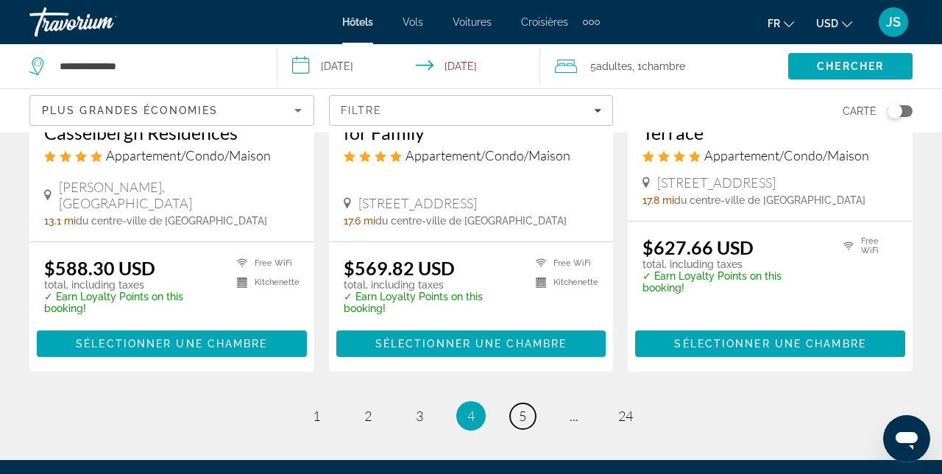
click at [530, 403] on link "page 5" at bounding box center [523, 416] width 26 height 26
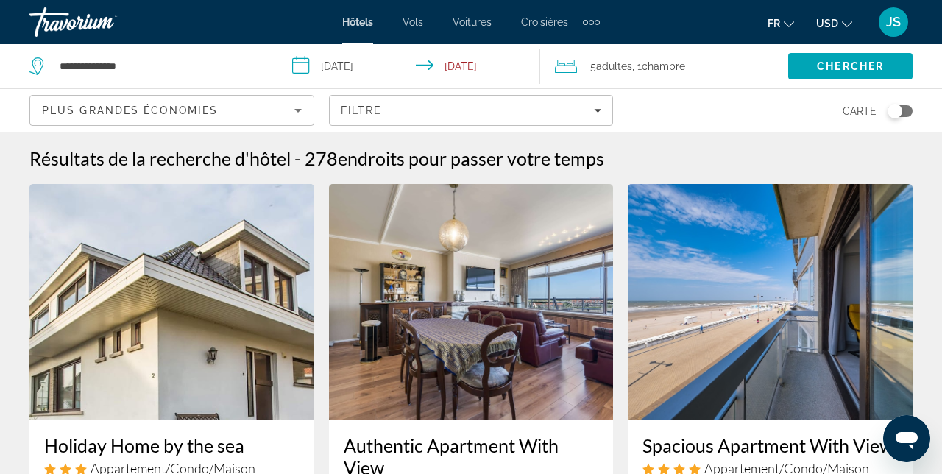
click at [609, 118] on span "Filters" at bounding box center [471, 110] width 283 height 35
